Goal: Transaction & Acquisition: Download file/media

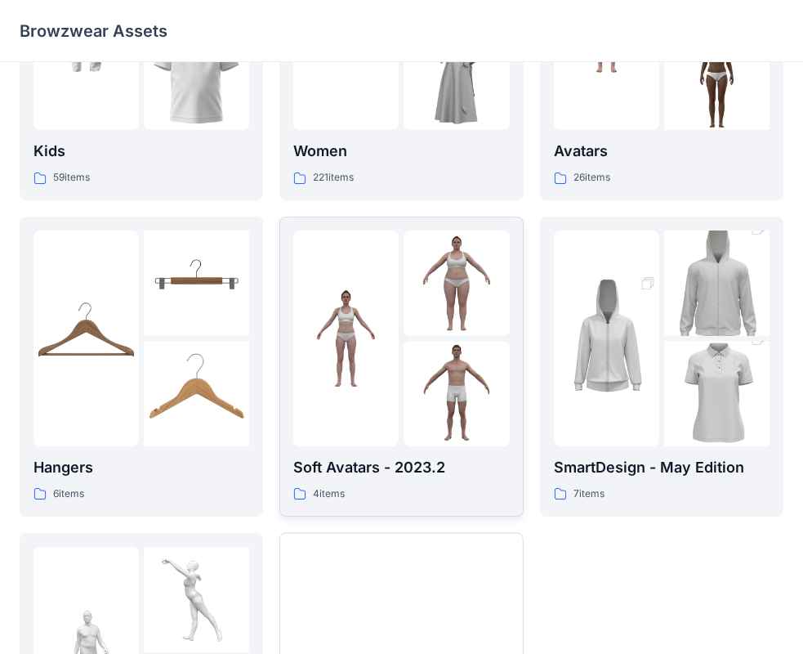
scroll to position [406, 0]
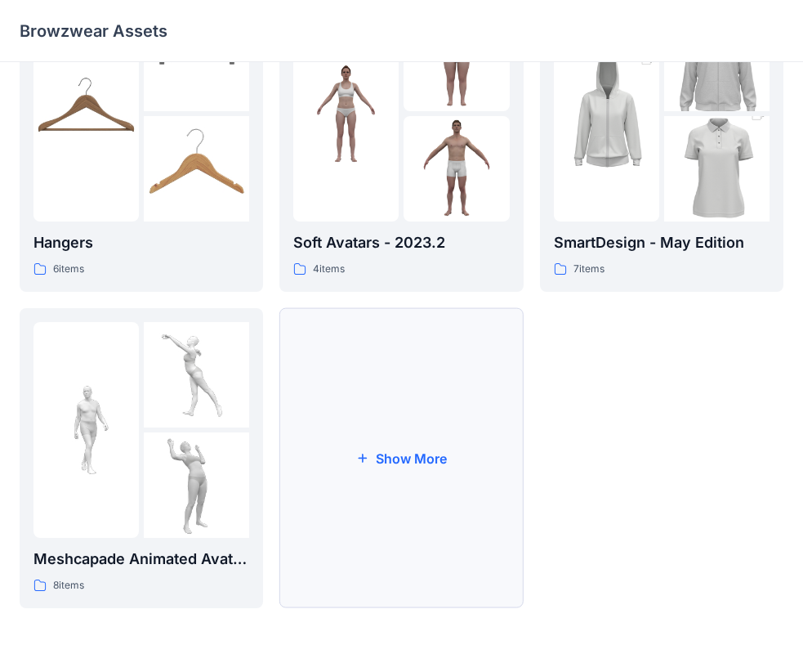
click at [475, 440] on button "Show More" at bounding box center [402, 458] width 244 height 300
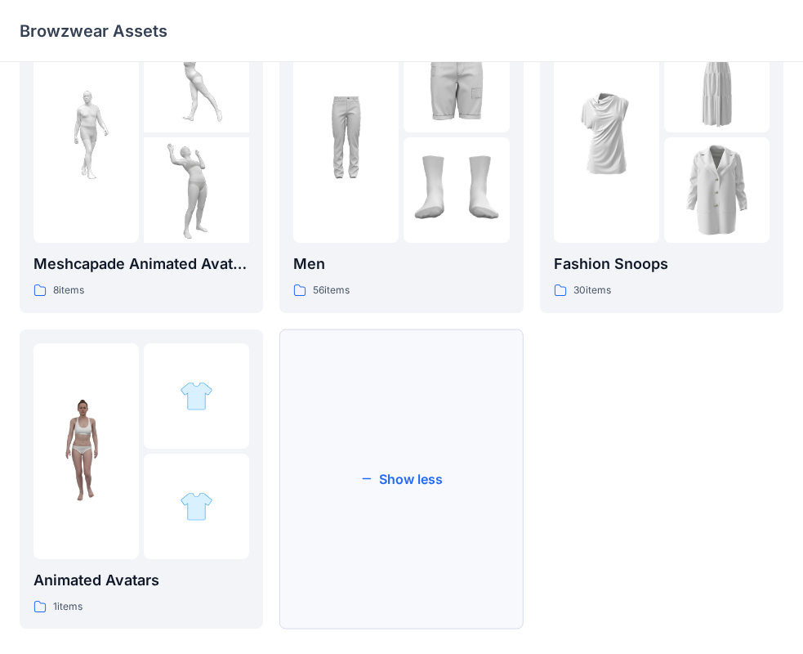
scroll to position [722, 0]
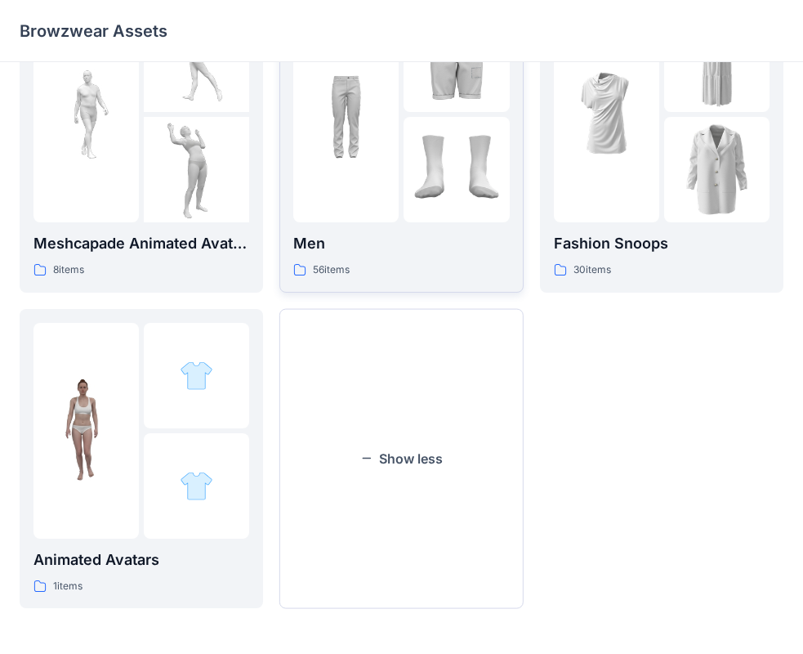
click at [389, 190] on div at bounding box center [345, 115] width 105 height 216
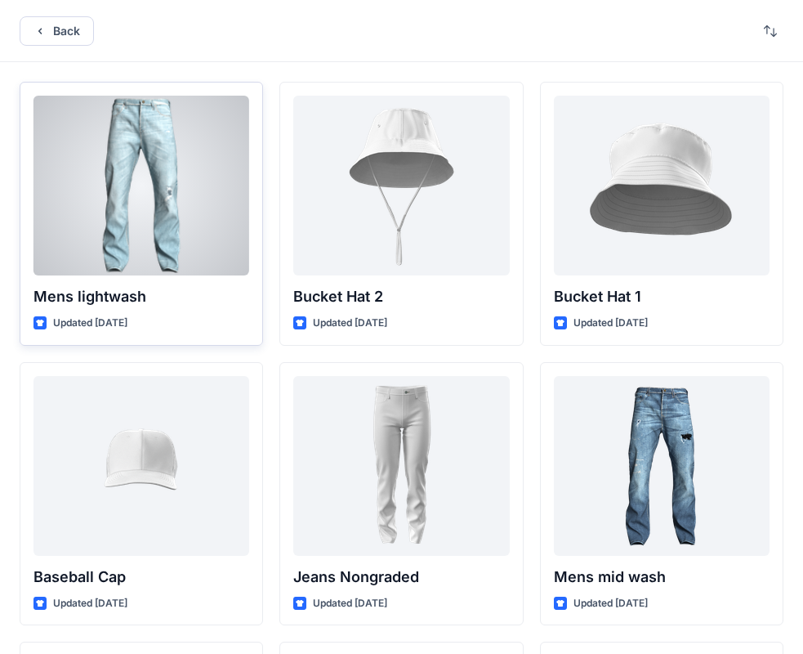
click at [110, 285] on p "Mens lightwash" at bounding box center [142, 296] width 216 height 23
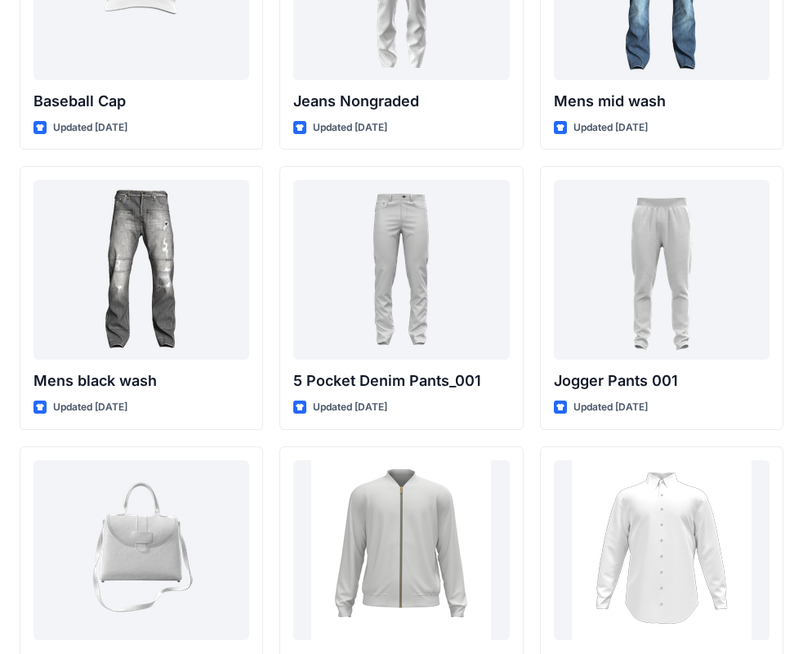
scroll to position [610, 0]
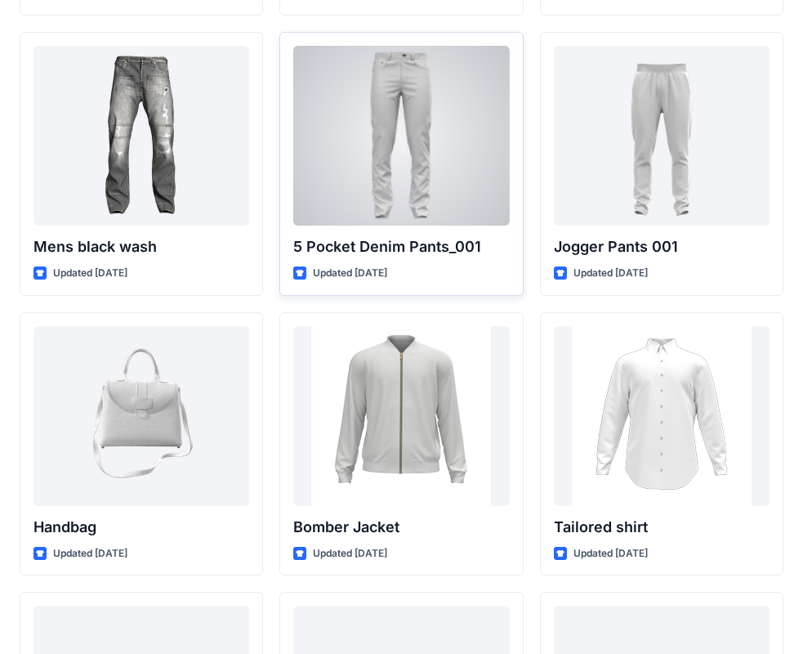
click at [411, 215] on div at bounding box center [401, 136] width 216 height 180
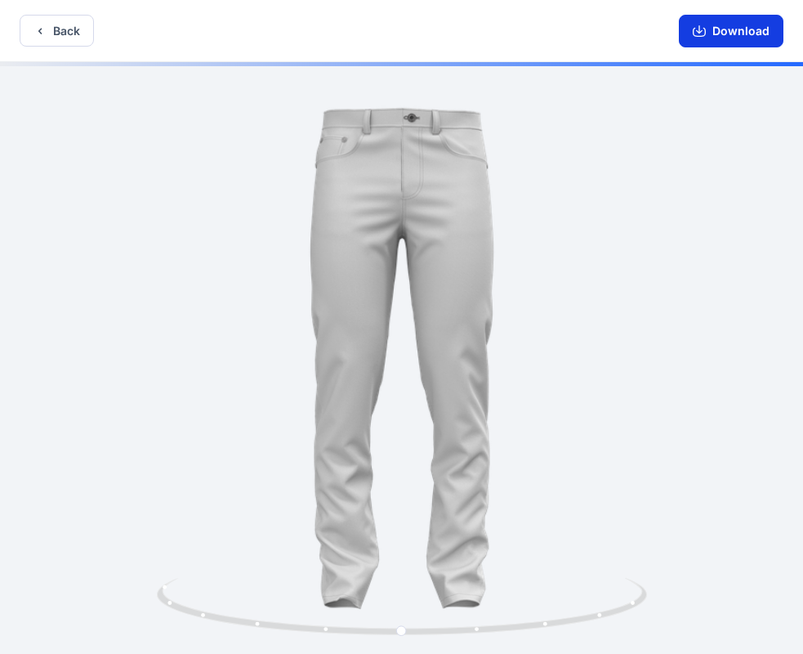
click at [737, 30] on button "Download" at bounding box center [731, 31] width 105 height 33
click at [737, 36] on button "Download" at bounding box center [731, 31] width 105 height 33
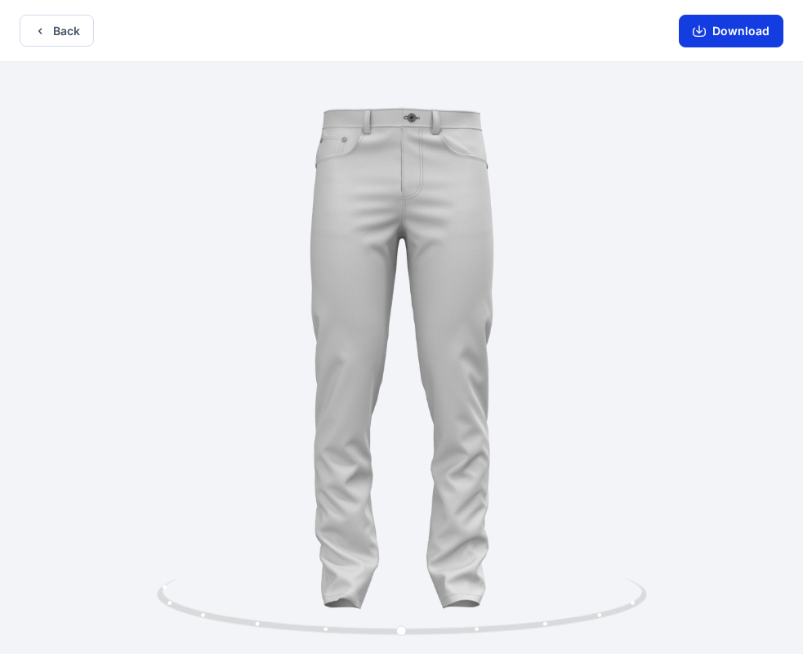
click at [692, 22] on button "Download" at bounding box center [731, 31] width 105 height 33
click at [710, 24] on button "Download" at bounding box center [731, 31] width 105 height 33
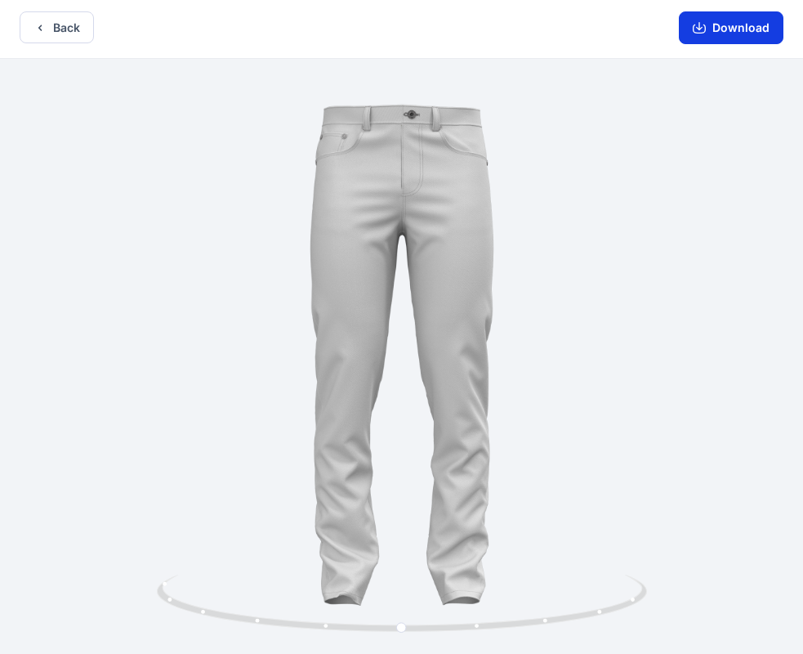
click at [709, 27] on button "Download" at bounding box center [731, 27] width 105 height 33
click at [47, 29] on button "Back" at bounding box center [57, 27] width 74 height 32
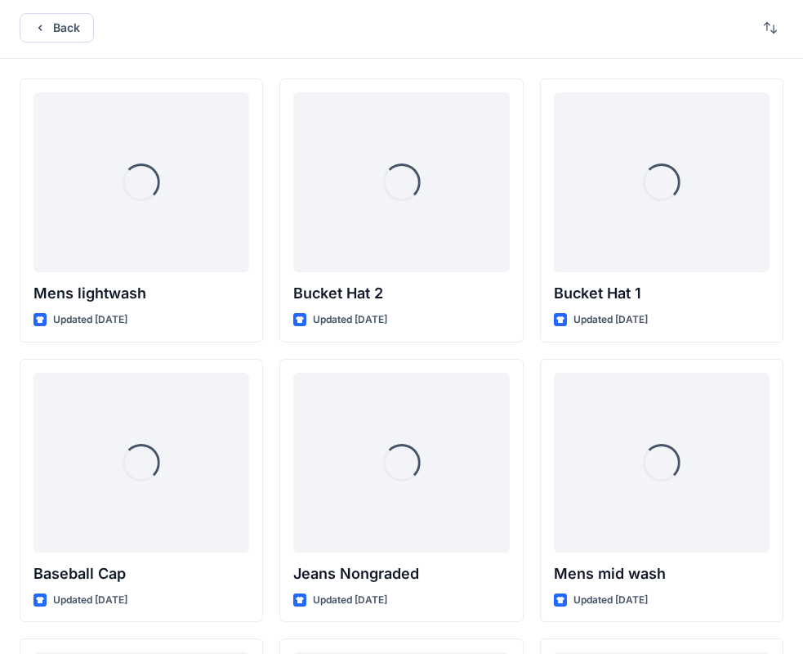
scroll to position [610, 0]
